Goal: Task Accomplishment & Management: Manage account settings

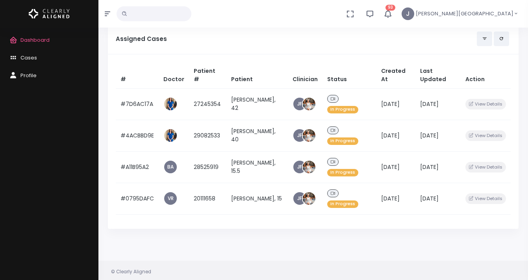
scroll to position [76, 0]
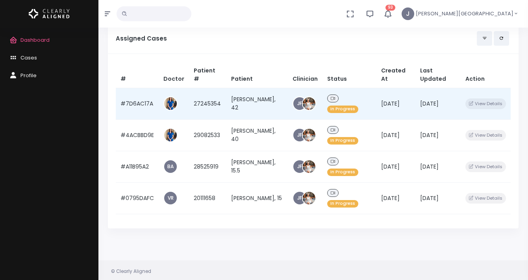
click at [405, 104] on td "[DATE]" at bounding box center [395, 103] width 39 height 31
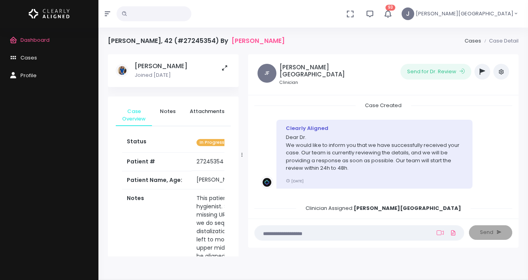
click at [479, 70] on icon "button" at bounding box center [482, 71] width 6 height 6
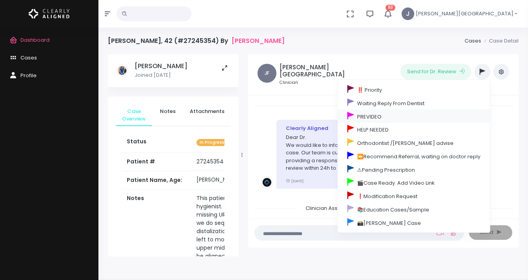
click at [375, 116] on link "PREVIDEO" at bounding box center [414, 115] width 152 height 13
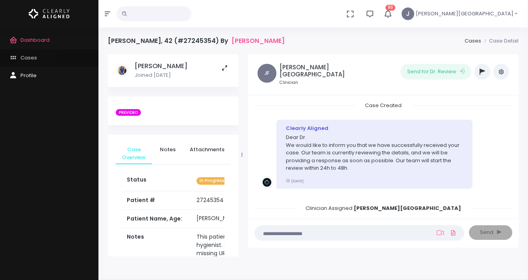
click at [35, 57] on span "Cases" at bounding box center [28, 57] width 17 height 7
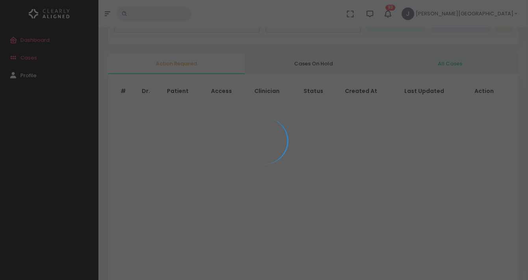
scroll to position [51, 0]
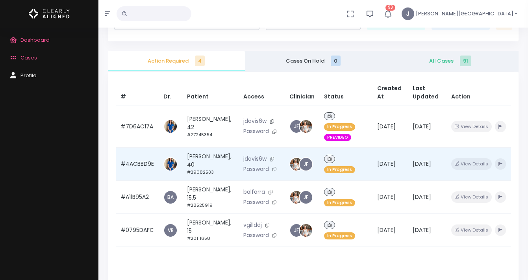
click at [368, 158] on div "In Progress" at bounding box center [346, 164] width 44 height 22
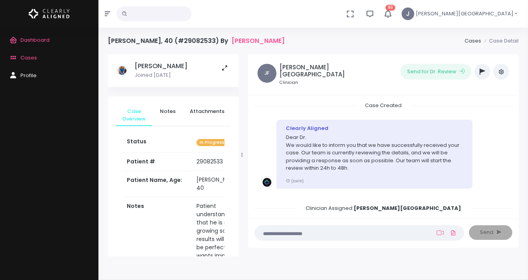
click at [481, 72] on icon "button" at bounding box center [482, 71] width 6 height 6
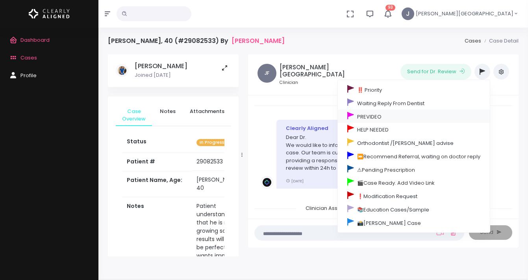
click at [368, 117] on link "PREVIDEO" at bounding box center [414, 115] width 152 height 13
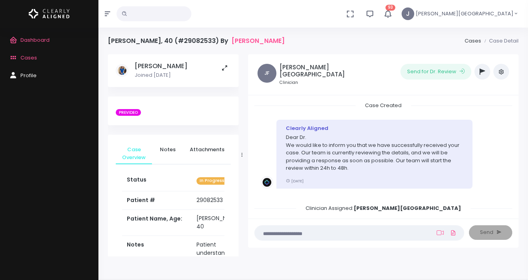
click at [29, 57] on span "Cases" at bounding box center [28, 57] width 17 height 7
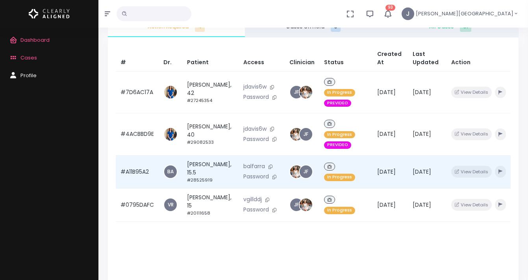
click at [367, 181] on div "In Progress" at bounding box center [346, 172] width 44 height 22
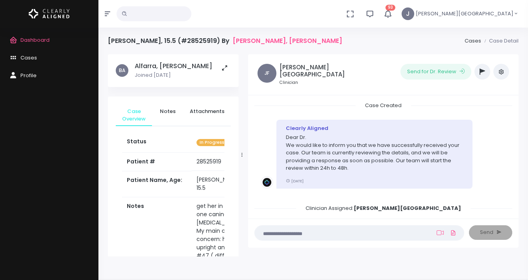
click at [477, 73] on button "button" at bounding box center [482, 72] width 16 height 16
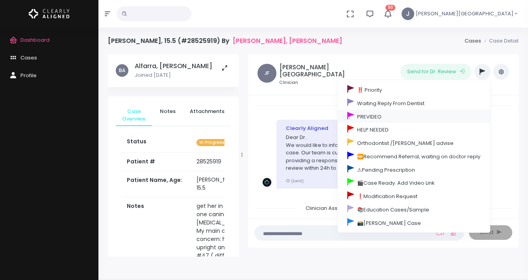
click at [377, 115] on link "PREVIDEO" at bounding box center [414, 115] width 152 height 13
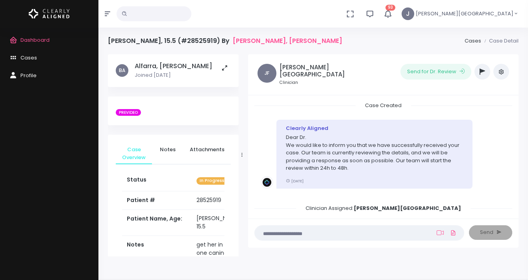
click at [30, 39] on span "Dashboard" at bounding box center [34, 39] width 29 height 7
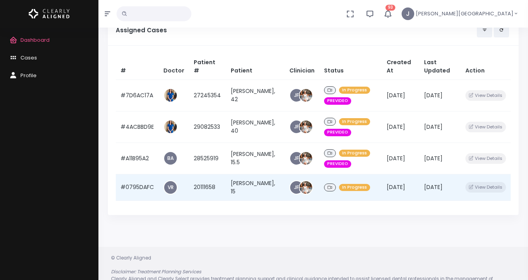
click at [257, 181] on td "[PERSON_NAME], 15" at bounding box center [255, 187] width 58 height 26
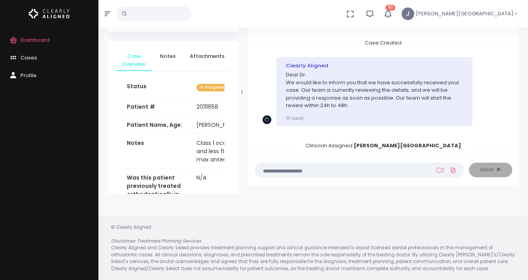
scroll to position [14, 0]
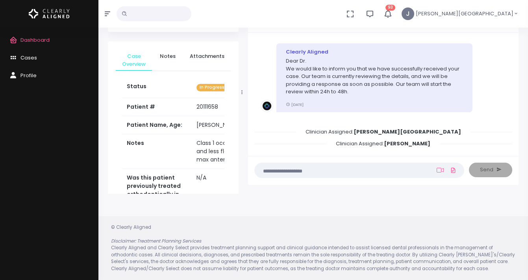
click at [31, 58] on span "Cases" at bounding box center [28, 57] width 17 height 7
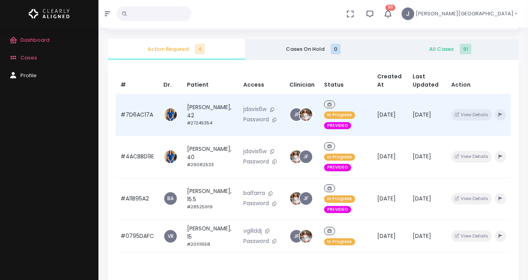
click at [372, 120] on td "In Progress PREVIDEO" at bounding box center [345, 115] width 53 height 42
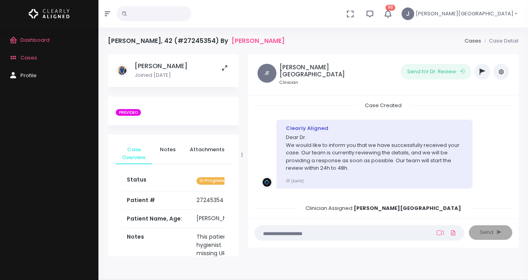
click at [480, 68] on icon "button" at bounding box center [482, 71] width 6 height 6
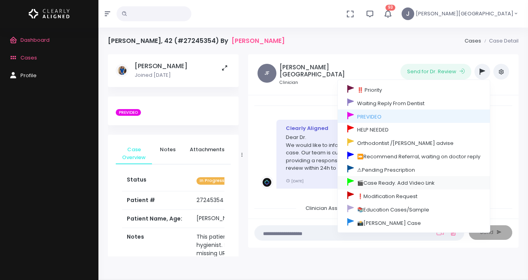
click at [376, 183] on link "🎬Case Ready. Add Video Link" at bounding box center [414, 182] width 152 height 13
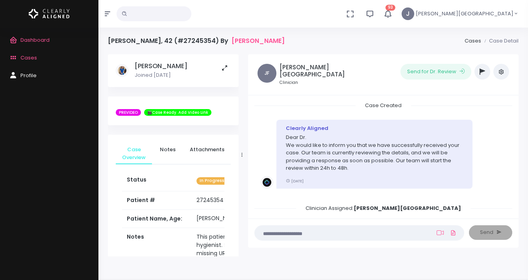
click at [34, 54] on link "Cases" at bounding box center [49, 58] width 98 height 18
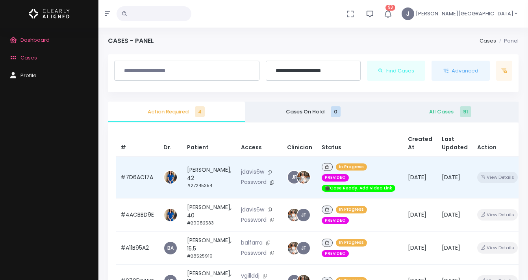
click at [365, 176] on div "In Progress PREVIDEO 🎬Case Ready. Add Video Link" at bounding box center [360, 177] width 77 height 32
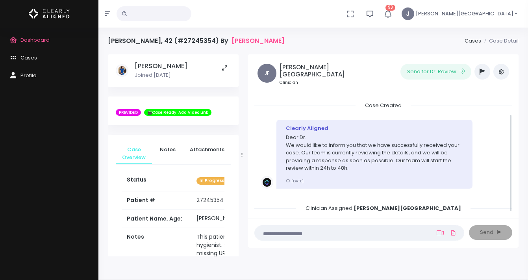
scroll to position [14, 0]
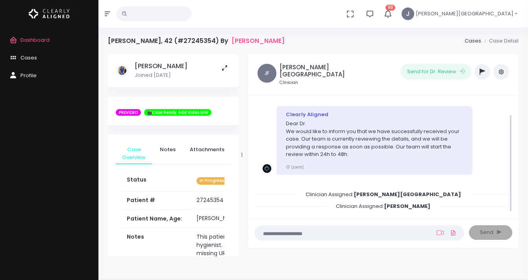
click at [479, 75] on button "button" at bounding box center [482, 72] width 16 height 16
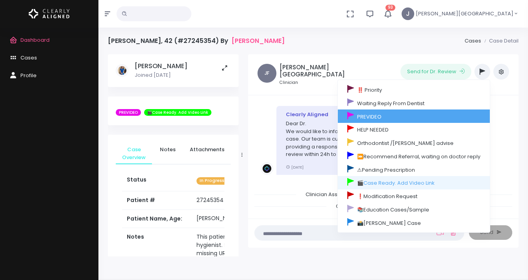
click at [368, 117] on link "PREVIDEO" at bounding box center [414, 115] width 152 height 13
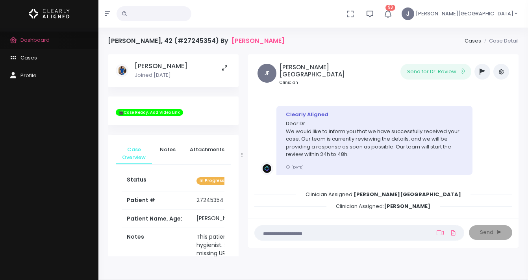
click at [39, 40] on span "Dashboard" at bounding box center [34, 39] width 29 height 7
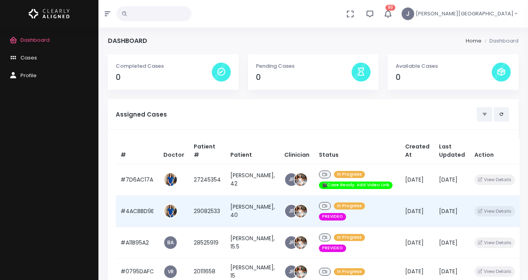
click at [405, 213] on span "[DATE]" at bounding box center [414, 211] width 19 height 8
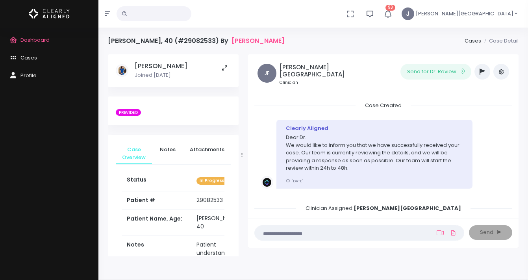
scroll to position [14, 0]
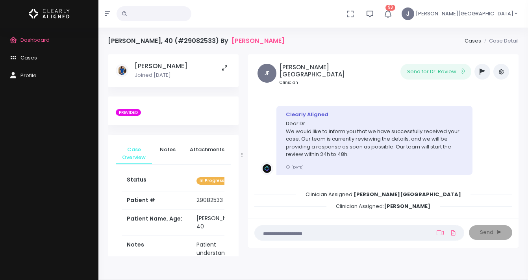
click at [482, 72] on icon "button" at bounding box center [482, 71] width 6 height 6
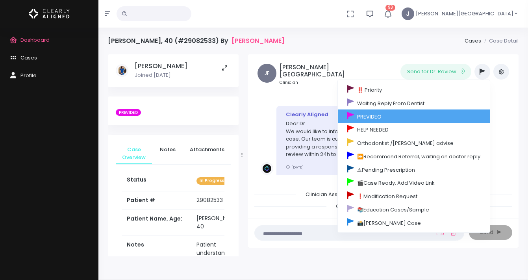
click at [363, 117] on link "PREVIDEO" at bounding box center [414, 115] width 152 height 13
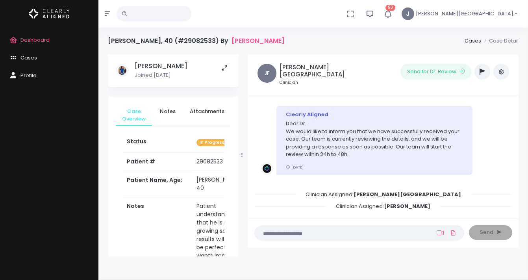
click at [39, 39] on span "Dashboard" at bounding box center [34, 39] width 29 height 7
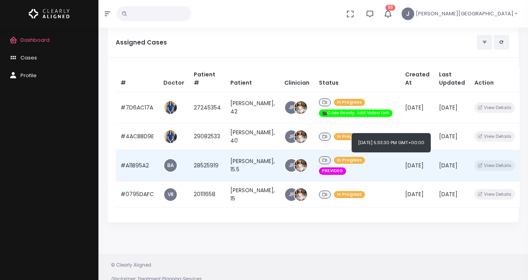
click at [405, 169] on span "[DATE]" at bounding box center [414, 165] width 19 height 8
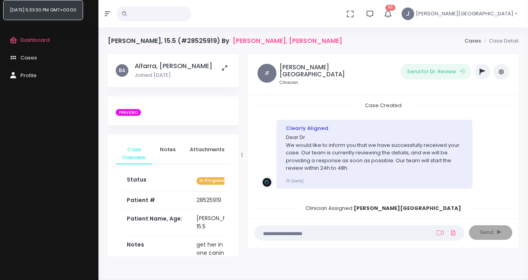
click at [480, 69] on icon "button" at bounding box center [482, 71] width 6 height 6
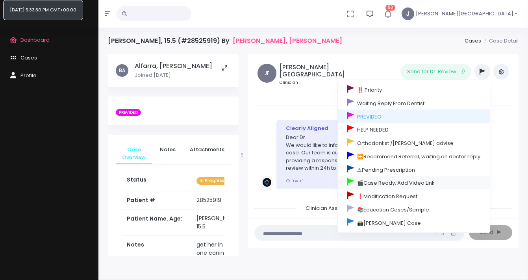
click at [391, 183] on link "🎬Case Ready. Add Video Link" at bounding box center [414, 182] width 152 height 13
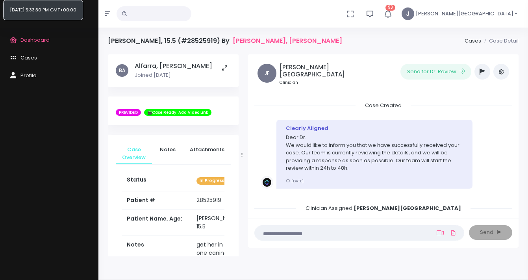
click at [482, 70] on icon "button" at bounding box center [482, 71] width 6 height 6
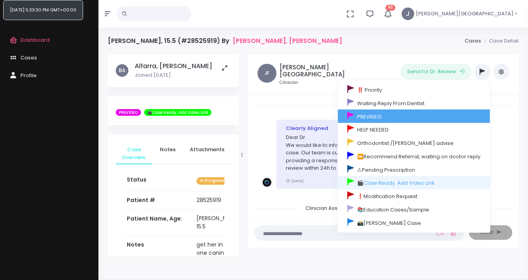
click at [389, 115] on link "PREVIDEO" at bounding box center [414, 115] width 152 height 13
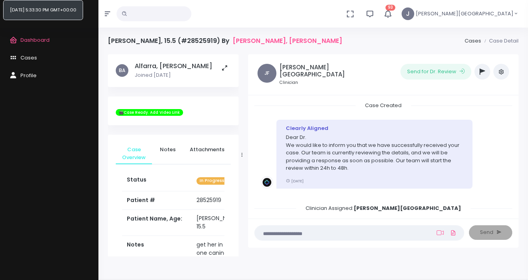
click at [22, 41] on span "Dashboard" at bounding box center [34, 39] width 29 height 7
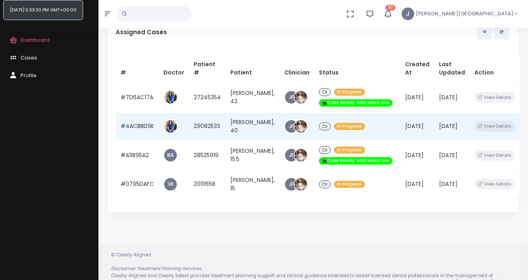
click at [376, 127] on div "In Progress" at bounding box center [357, 126] width 77 height 11
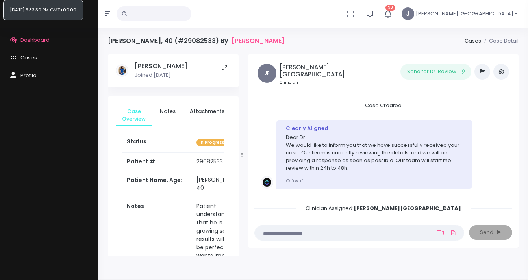
click at [482, 69] on icon "button" at bounding box center [482, 71] width 6 height 6
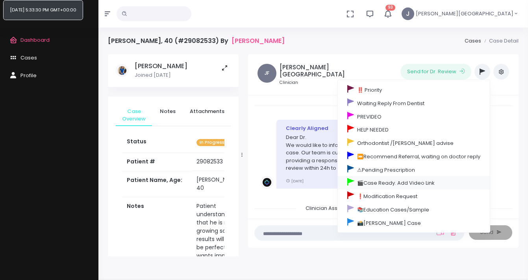
click at [398, 184] on link "🎬Case Ready. Add Video Link" at bounding box center [414, 182] width 152 height 13
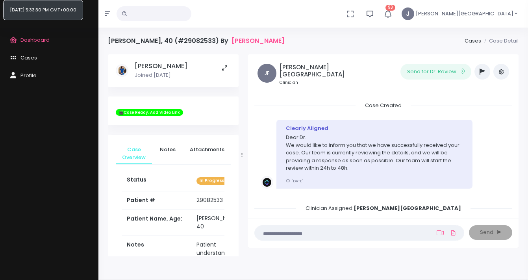
click at [25, 41] on span "Dashboard" at bounding box center [34, 39] width 29 height 7
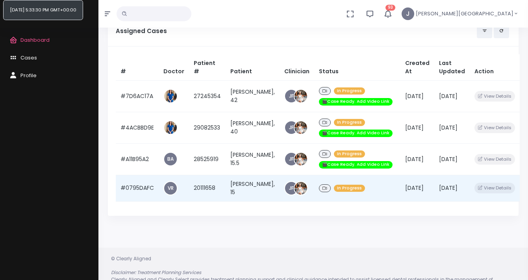
click at [260, 191] on td "[PERSON_NAME], 15" at bounding box center [253, 188] width 54 height 26
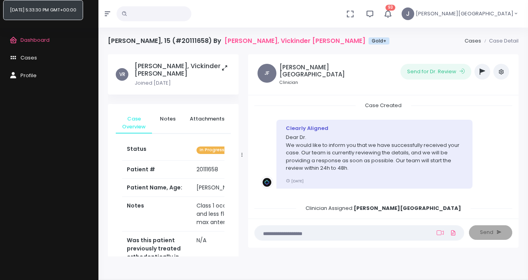
click at [483, 70] on icon "button" at bounding box center [482, 71] width 6 height 6
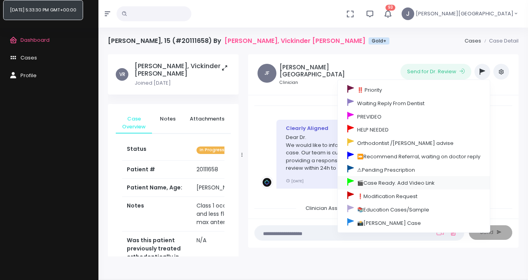
click at [388, 183] on link "🎬Case Ready. Add Video Link" at bounding box center [414, 182] width 152 height 13
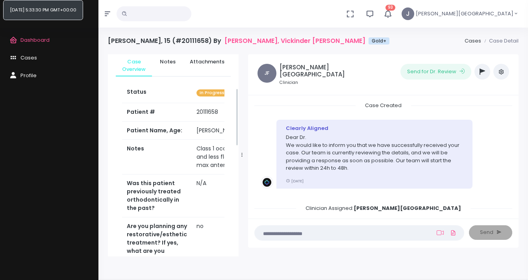
scroll to position [137, 0]
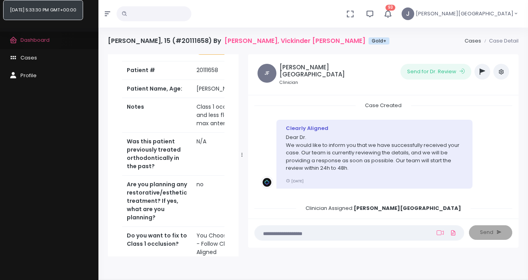
click at [41, 38] on span "Dashboard" at bounding box center [34, 39] width 29 height 7
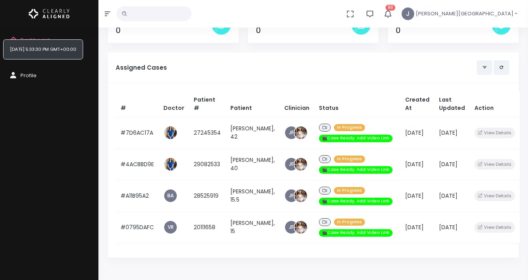
scroll to position [114, 0]
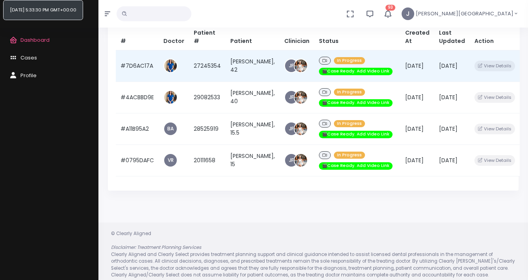
click at [148, 70] on td "#7D6AC17A" at bounding box center [137, 65] width 43 height 31
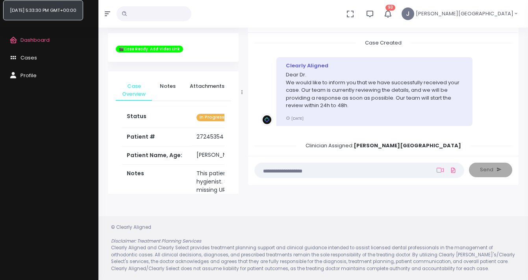
scroll to position [14, 0]
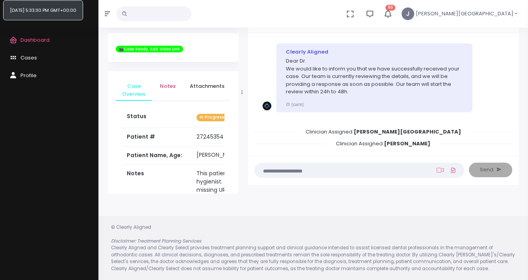
click at [171, 91] on link "Notes" at bounding box center [167, 86] width 31 height 14
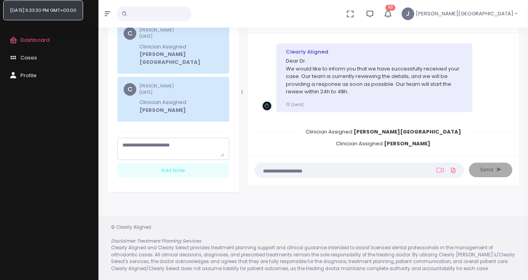
scroll to position [113, 0]
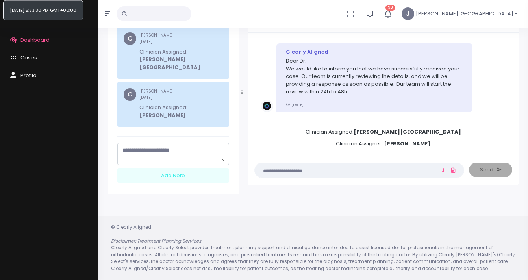
click at [174, 143] on nick-textarea "scrollable content" at bounding box center [173, 154] width 112 height 22
click at [171, 146] on textarea "scrollable content" at bounding box center [173, 153] width 102 height 15
type textarea "*"
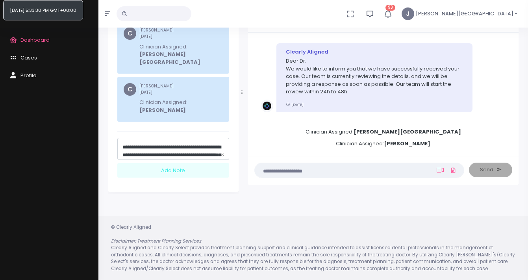
scroll to position [0, 0]
click at [152, 141] on textarea "**********" at bounding box center [173, 148] width 102 height 15
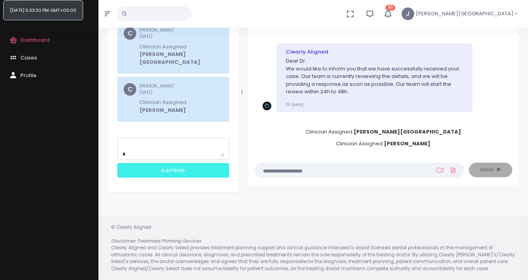
type textarea "**********"
click at [175, 164] on div "Add Note" at bounding box center [173, 170] width 112 height 15
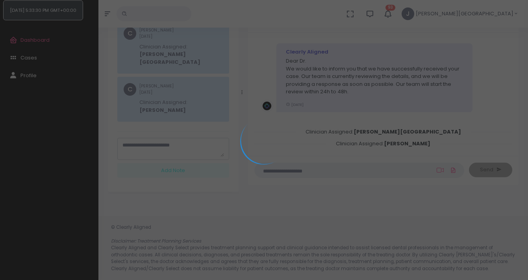
scroll to position [0, 0]
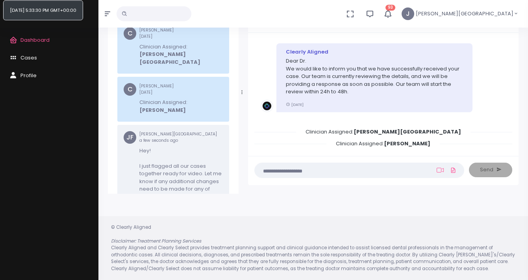
click at [52, 40] on link "Dashboard" at bounding box center [49, 40] width 98 height 18
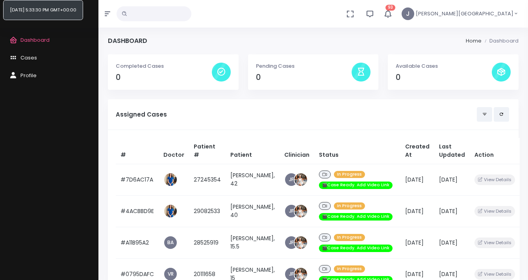
click at [393, 15] on icon "button" at bounding box center [388, 14] width 10 height 10
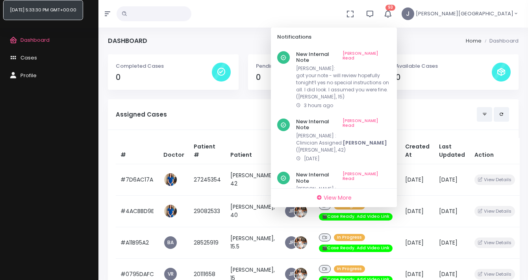
click at [393, 16] on icon "button" at bounding box center [388, 14] width 10 height 10
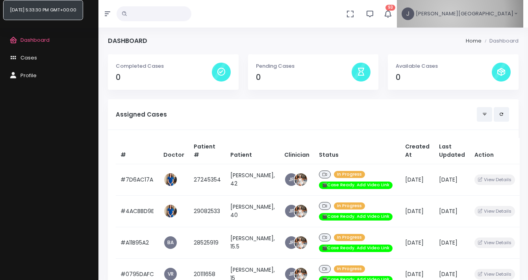
click at [511, 15] on span "[PERSON_NAME][GEOGRAPHIC_DATA]" at bounding box center [465, 14] width 98 height 8
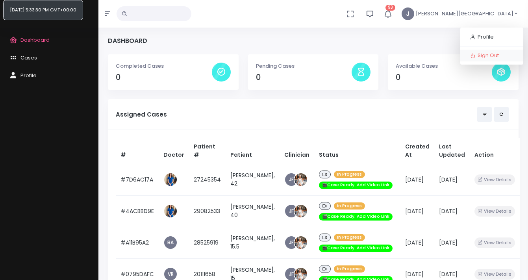
click at [484, 55] on span "Sign Out" at bounding box center [487, 55] width 21 height 7
